Goal: Task Accomplishment & Management: Use online tool/utility

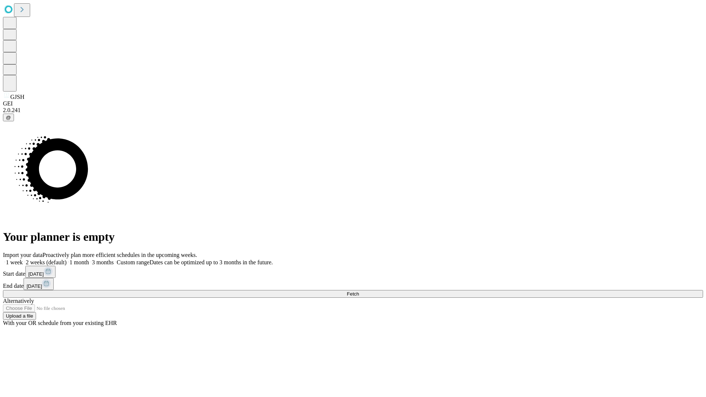
click at [359, 291] on span "Fetch" at bounding box center [353, 294] width 12 height 6
